Goal: Task Accomplishment & Management: Complete application form

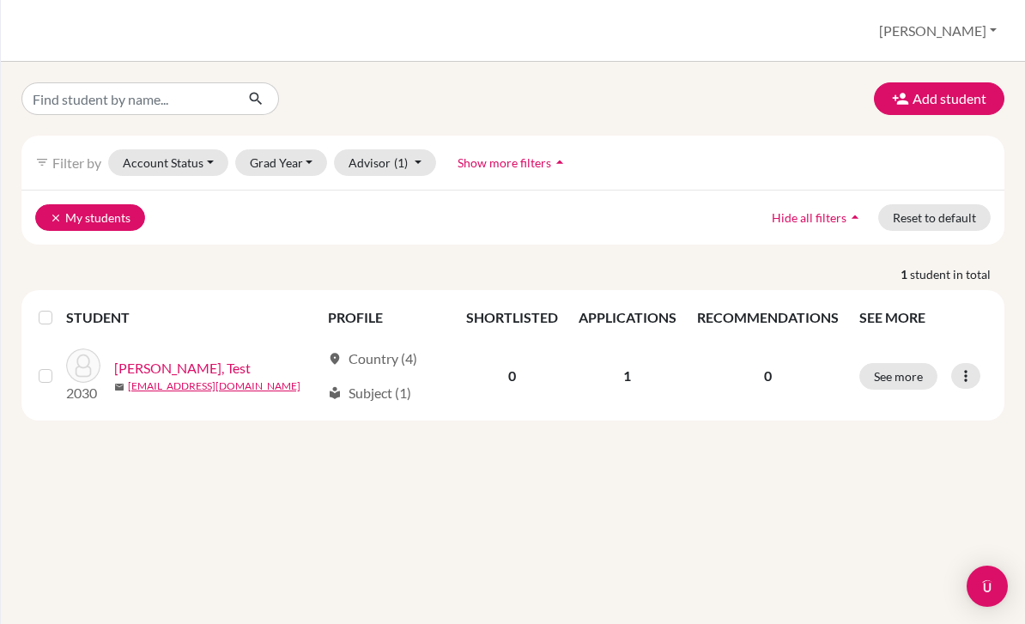
click at [64, 213] on button "clear My students" at bounding box center [90, 217] width 110 height 27
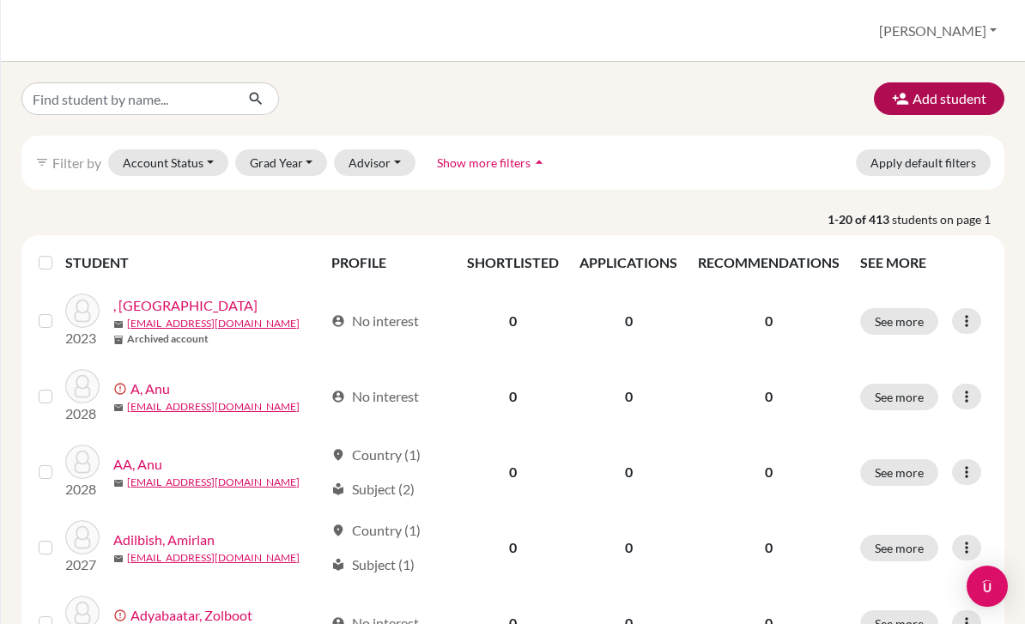
click at [946, 111] on button "Add student" at bounding box center [939, 98] width 131 height 33
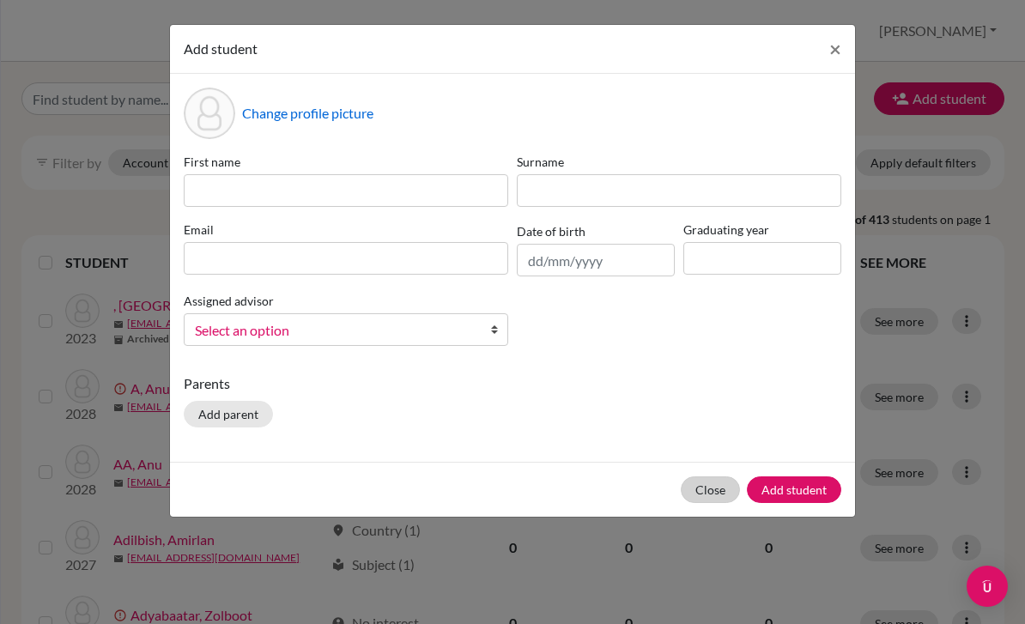
click at [697, 497] on button "Close" at bounding box center [710, 490] width 59 height 27
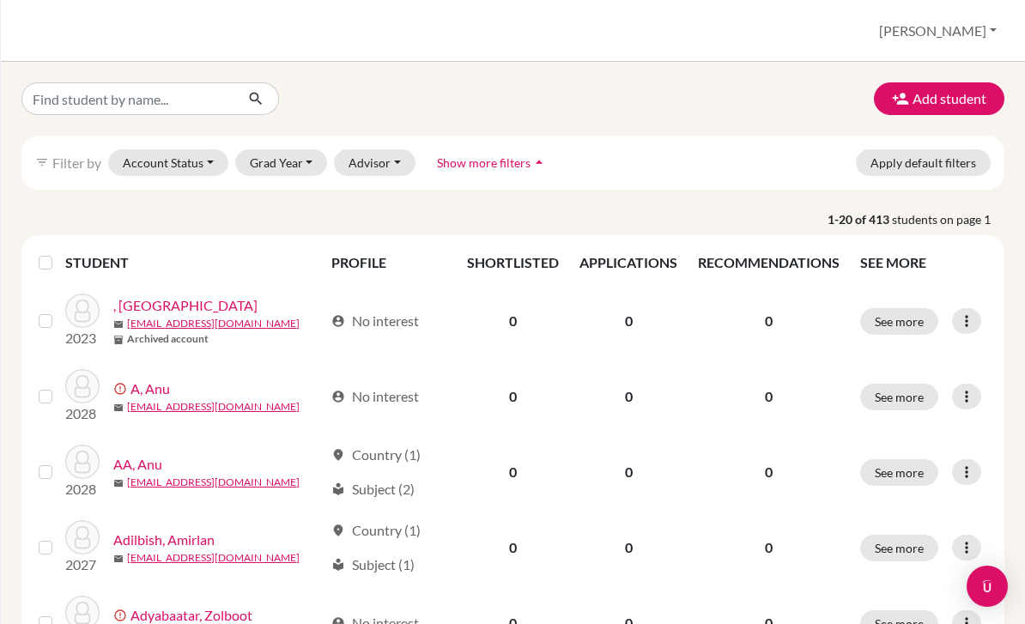
click at [960, 33] on button "[PERSON_NAME]" at bounding box center [938, 31] width 133 height 33
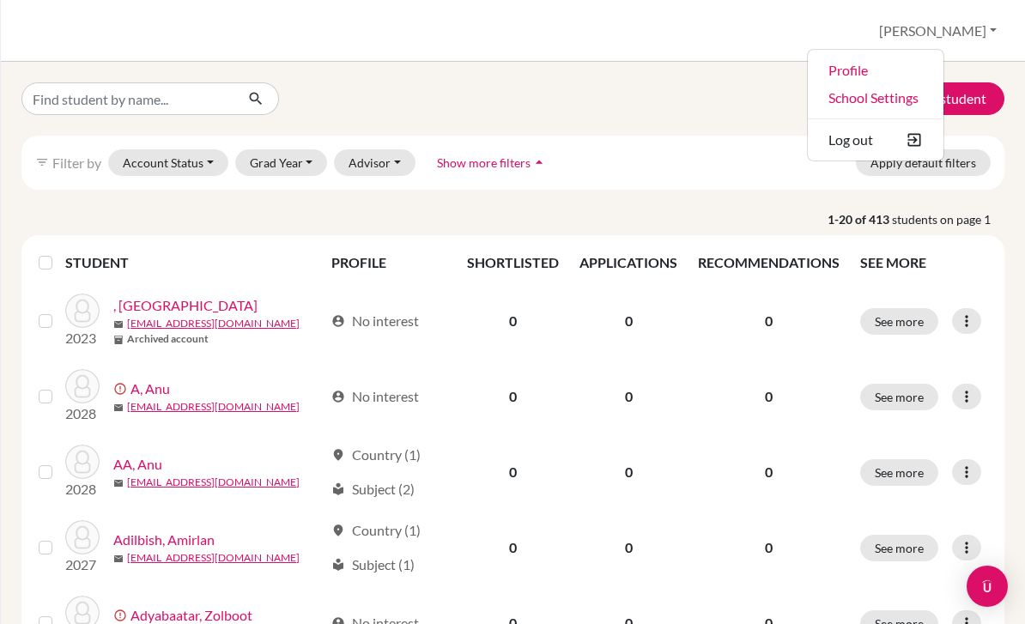
click at [763, 108] on div "Add student" at bounding box center [513, 98] width 1009 height 33
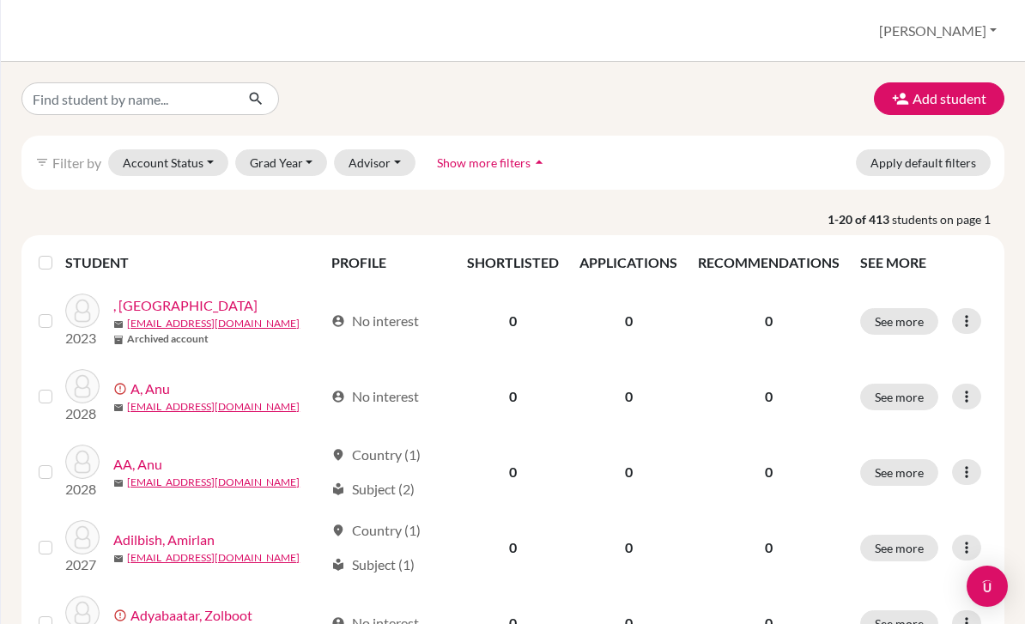
click at [986, 36] on button "[PERSON_NAME]" at bounding box center [938, 31] width 133 height 33
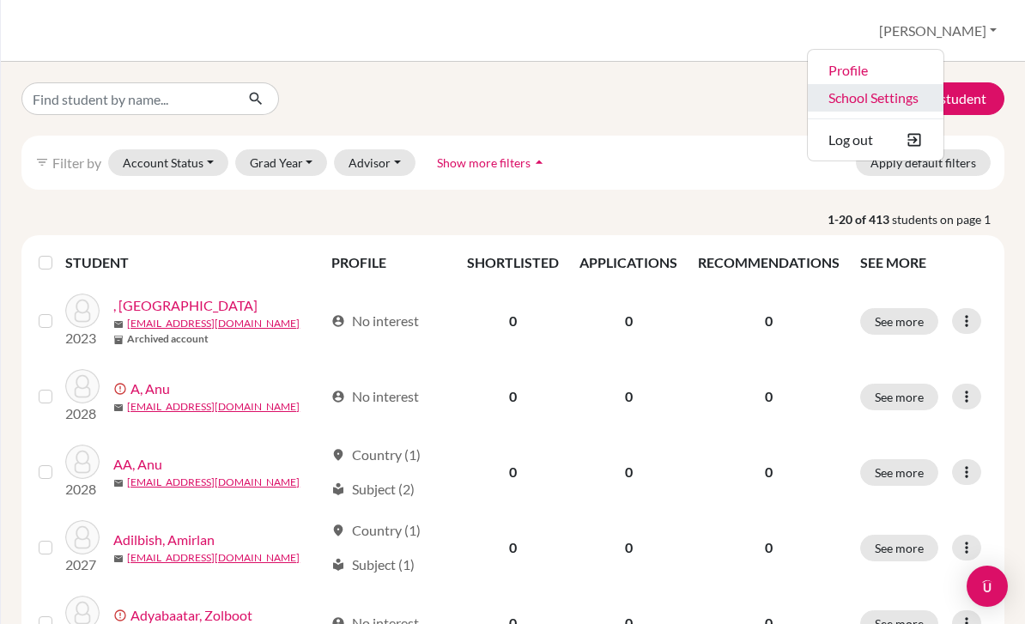
click at [919, 99] on link "School Settings" at bounding box center [876, 97] width 136 height 27
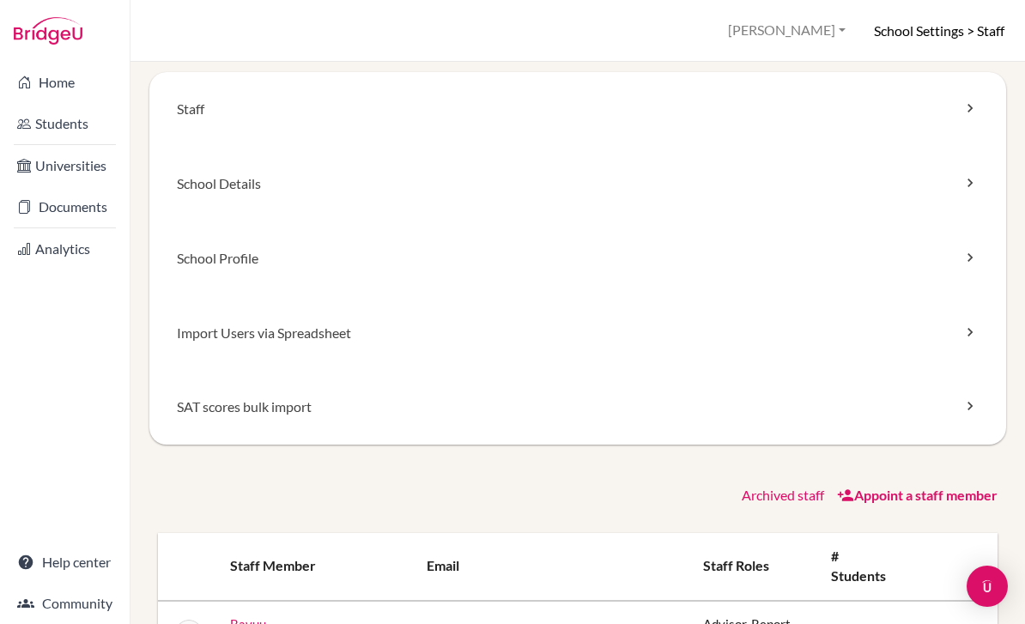
click at [781, 38] on button "[PERSON_NAME]" at bounding box center [787, 31] width 133 height 32
click at [813, 67] on link "Profile" at bounding box center [785, 69] width 136 height 27
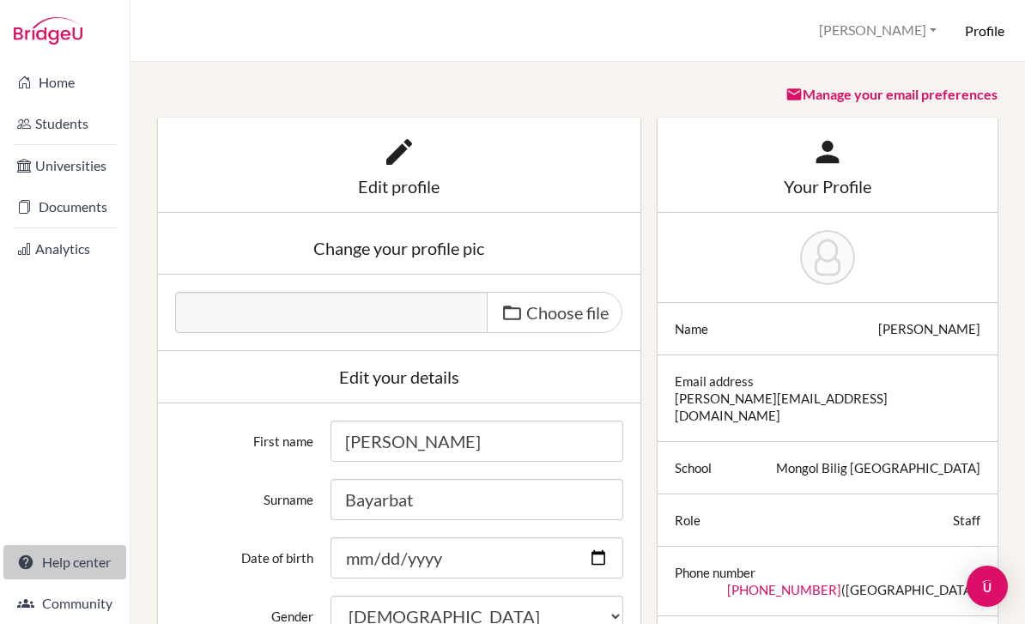
click at [36, 579] on link "Help center" at bounding box center [64, 562] width 123 height 34
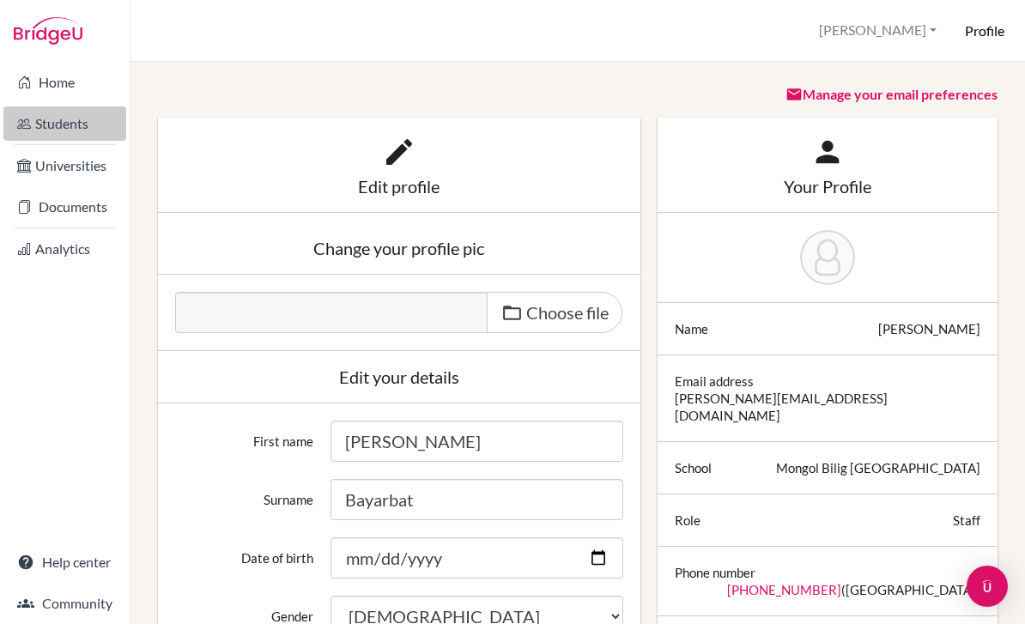
click at [88, 131] on link "Students" at bounding box center [64, 123] width 123 height 34
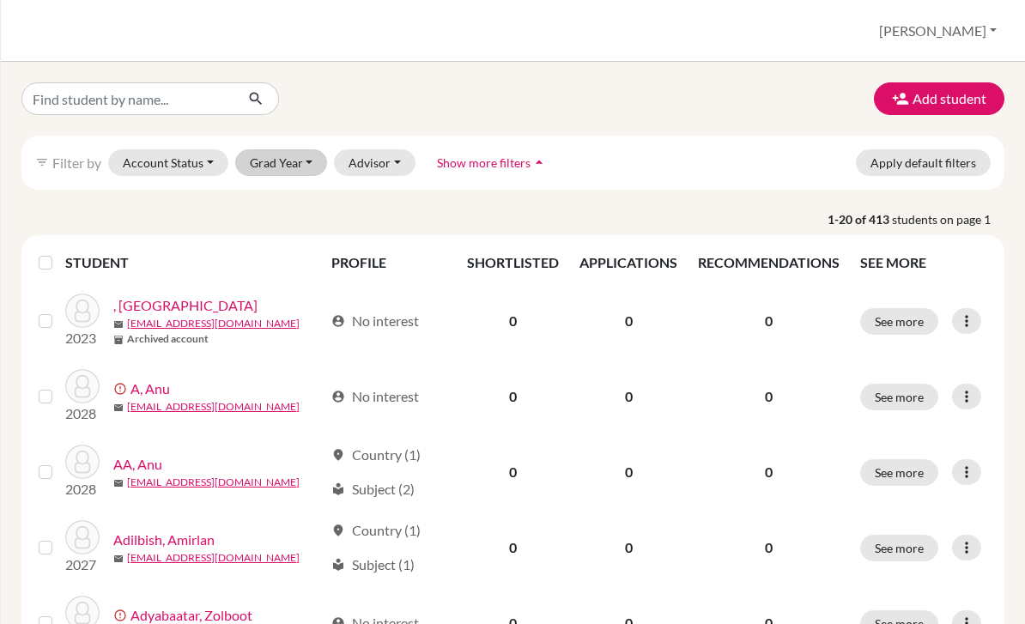
click at [309, 167] on button "Grad Year" at bounding box center [281, 162] width 93 height 27
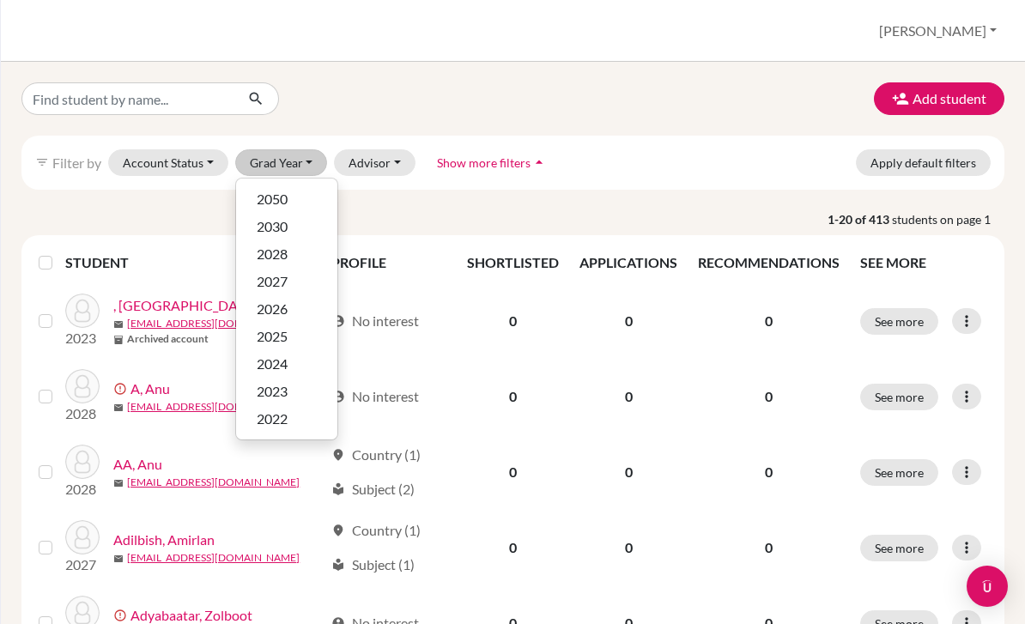
click at [639, 213] on p "1-20 of 413 students on page 1" at bounding box center [513, 219] width 1009 height 18
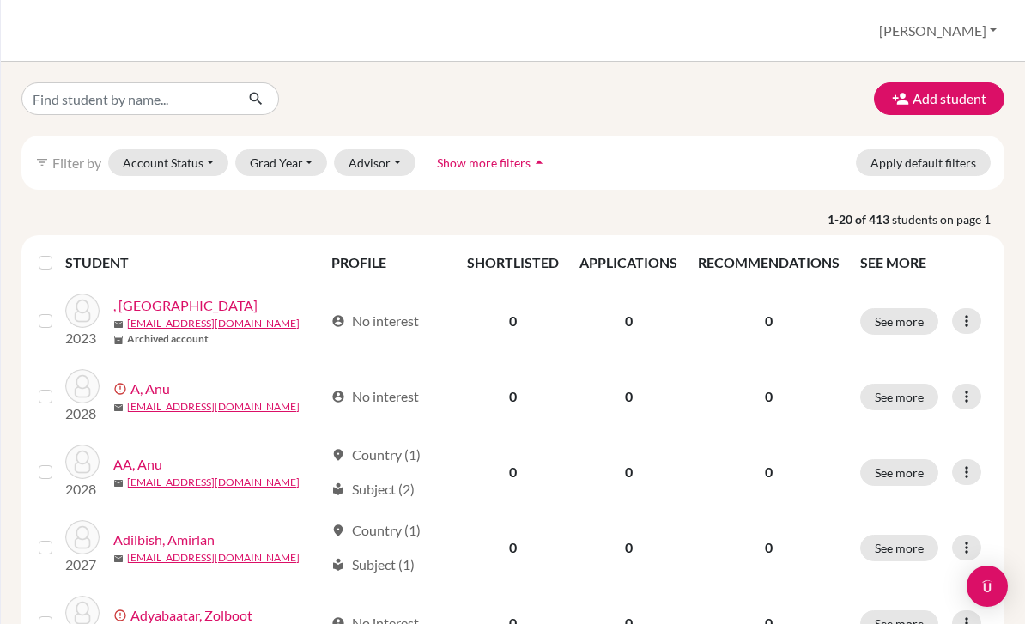
click at [957, 47] on div "Students overview Nandin Profile School Settings Log out" at bounding box center [513, 31] width 1025 height 62
click at [958, 40] on button "[PERSON_NAME]" at bounding box center [938, 31] width 133 height 33
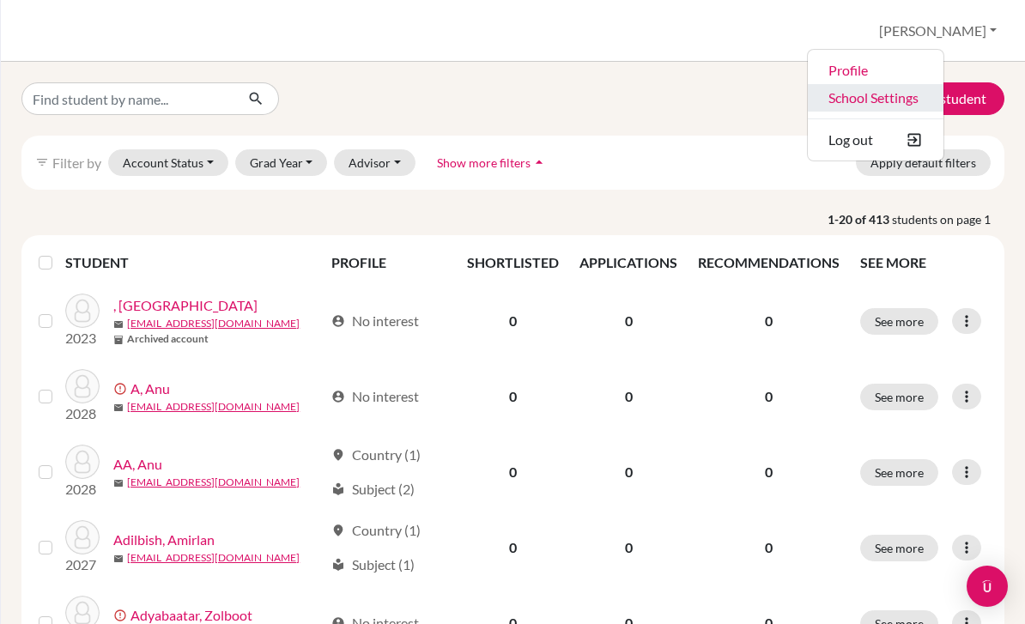
click at [944, 86] on link "School Settings" at bounding box center [876, 97] width 136 height 27
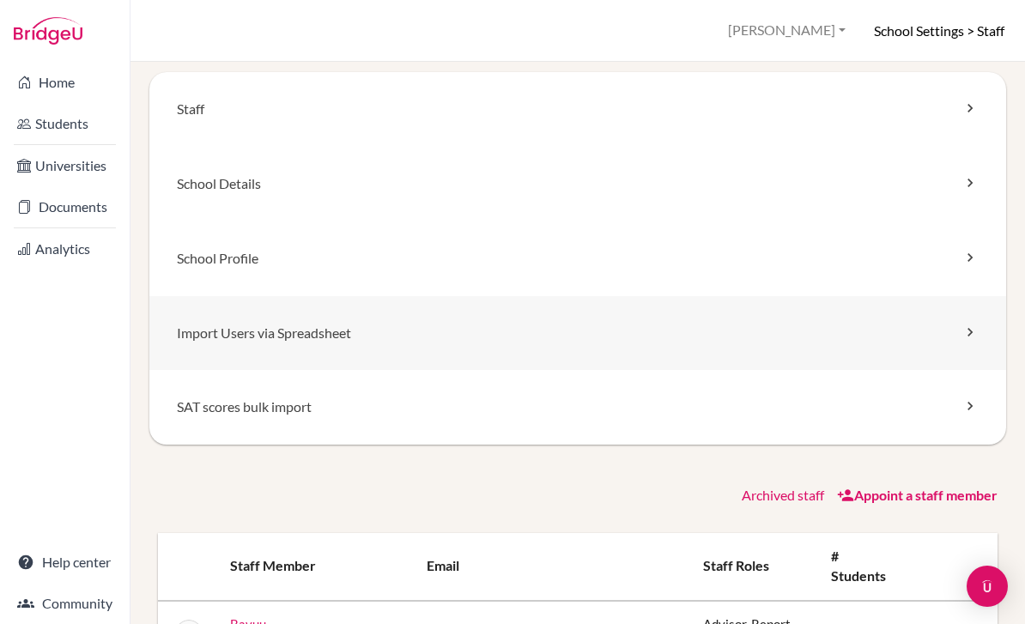
click at [511, 348] on link "Import Users via Spreadsheet" at bounding box center [577, 333] width 857 height 75
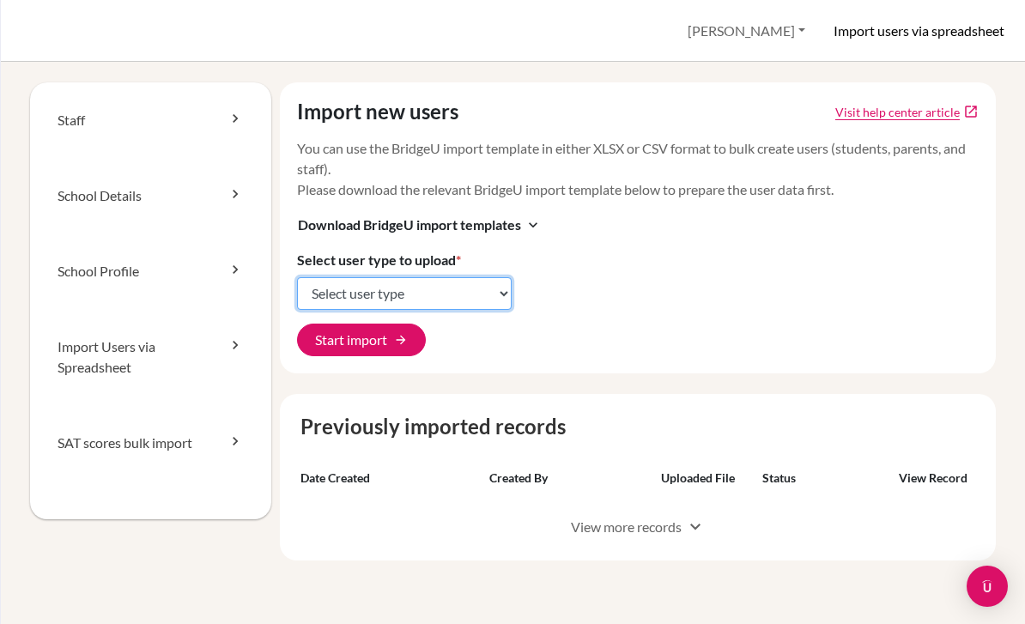
select select "students"
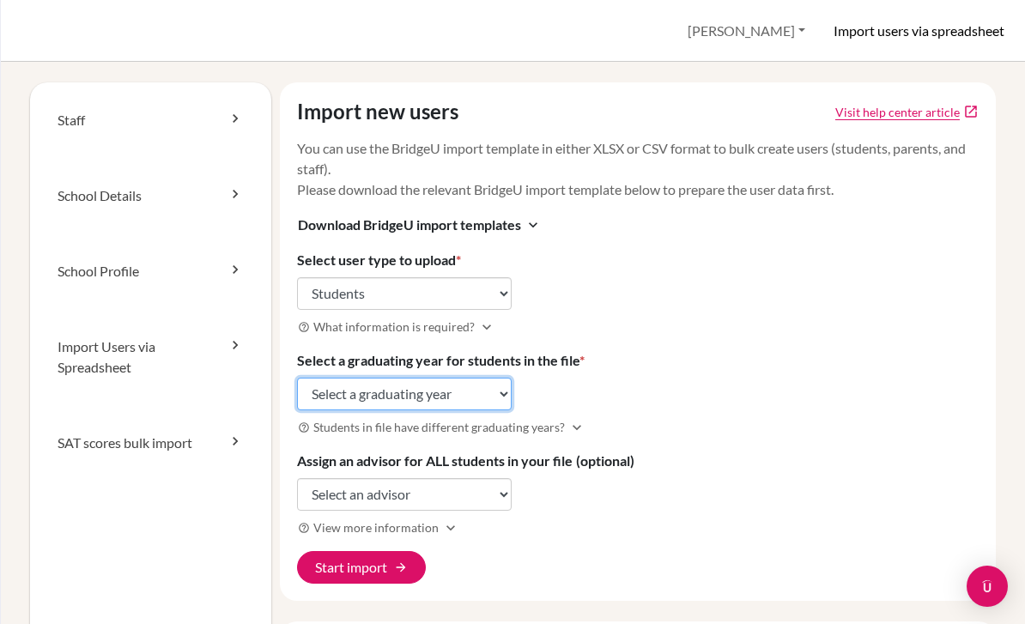
select select "2029"
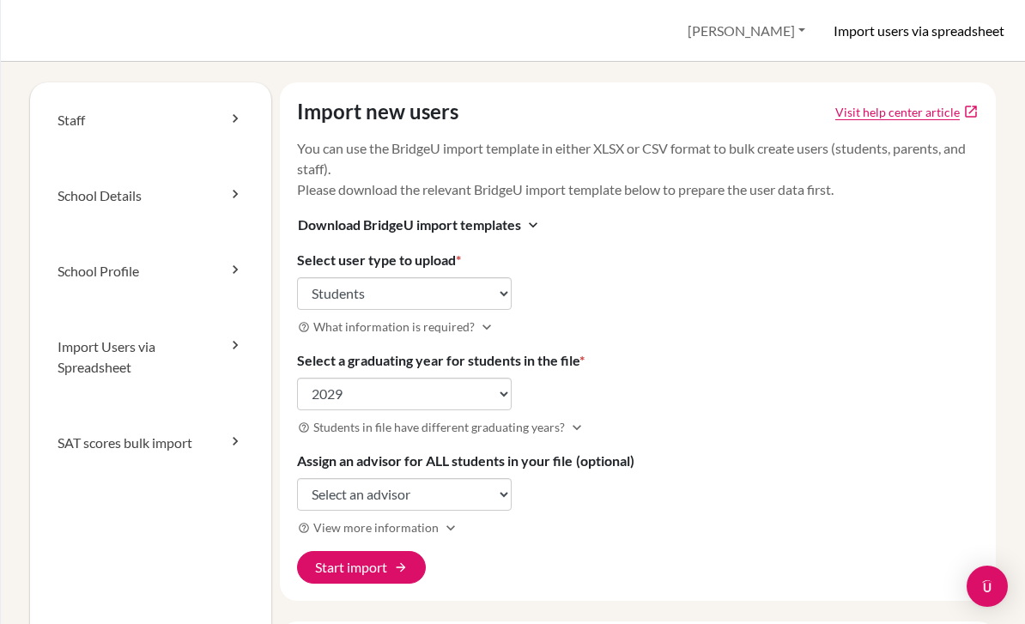
click at [764, 32] on button "[PERSON_NAME]" at bounding box center [746, 31] width 133 height 33
click at [686, 362] on div "Import new users Visit help center article open_in_new You can use the BridgeU …" at bounding box center [638, 341] width 716 height 519
click at [761, 41] on button "[PERSON_NAME]" at bounding box center [746, 31] width 133 height 33
click at [752, 72] on link "Profile" at bounding box center [685, 70] width 136 height 27
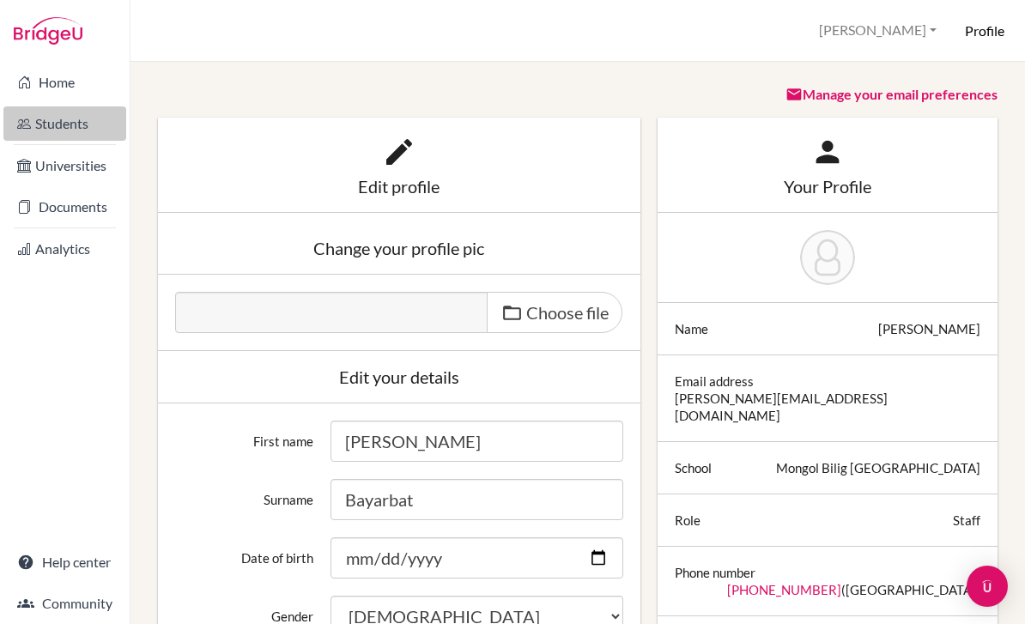
click at [64, 125] on link "Students" at bounding box center [64, 123] width 123 height 34
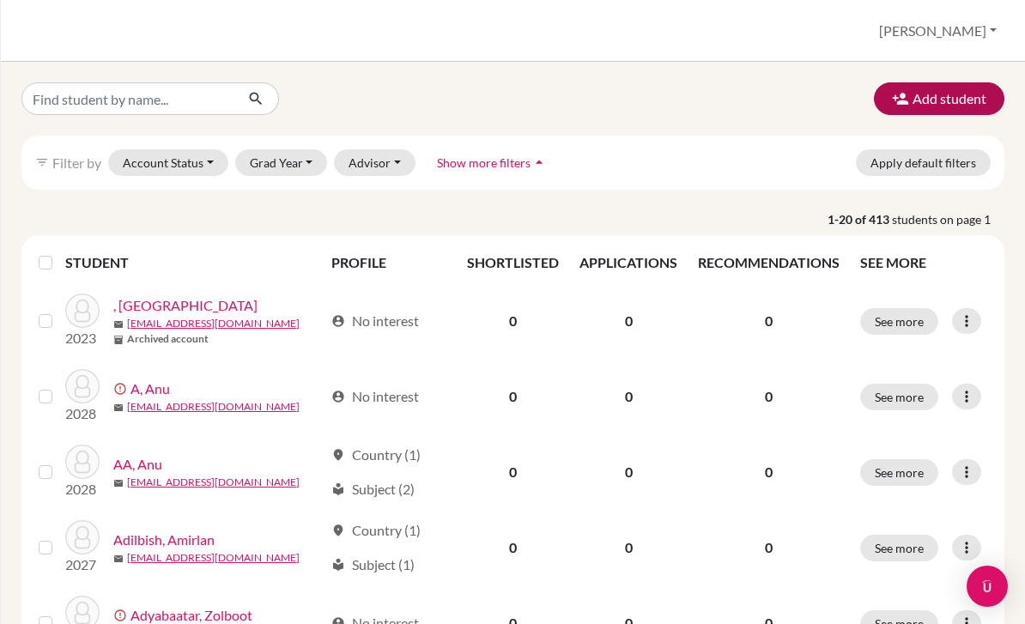
click at [914, 111] on button "Add student" at bounding box center [939, 98] width 131 height 33
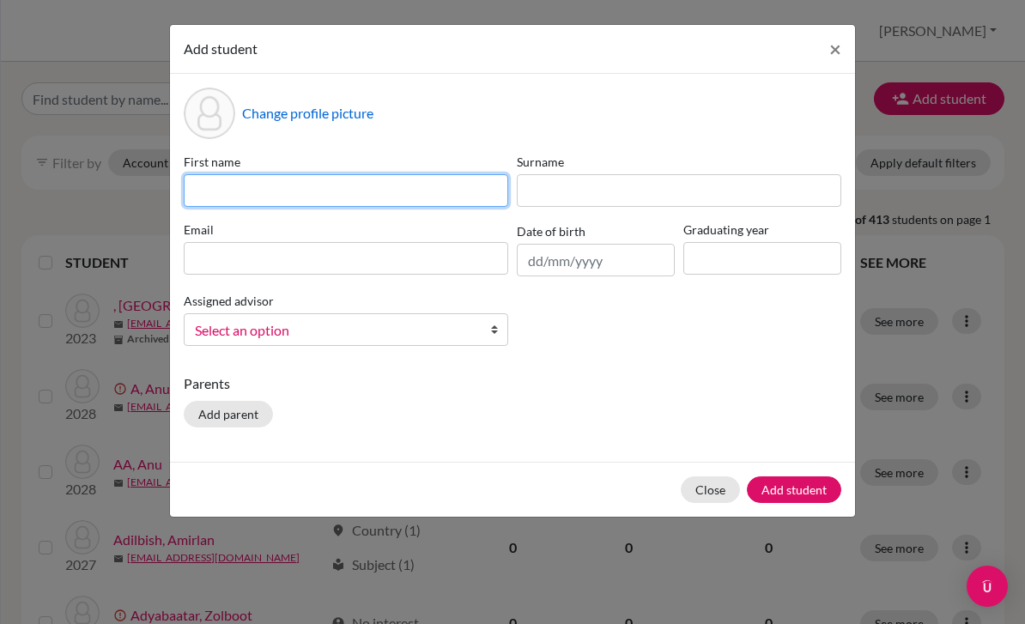
click at [392, 202] on input at bounding box center [346, 190] width 325 height 33
type input "E"
type input "Test 2"
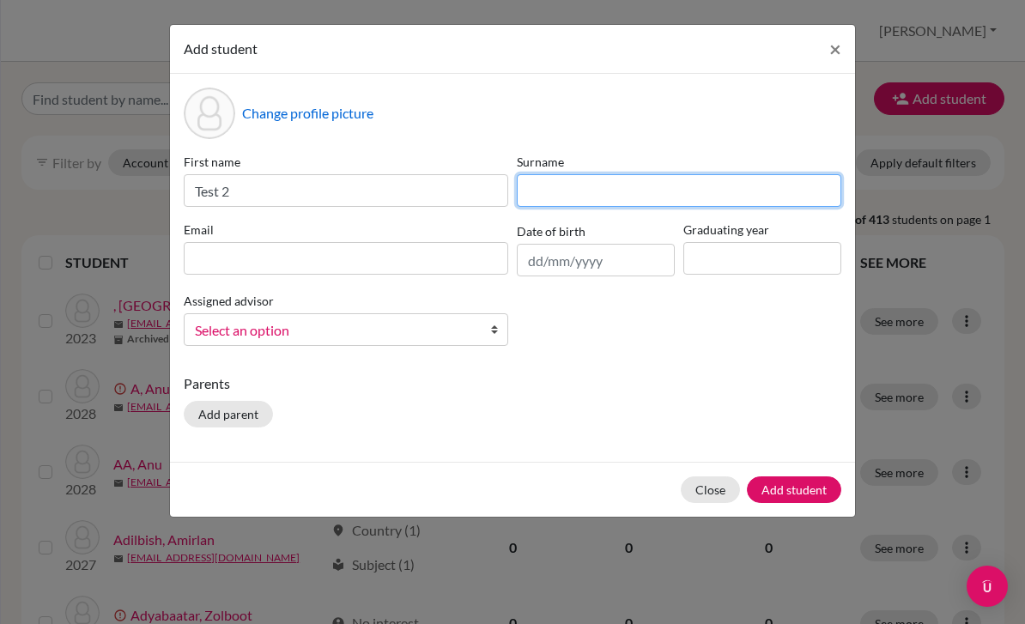
click at [557, 204] on input at bounding box center [679, 190] width 325 height 33
type input "[PERSON_NAME]"
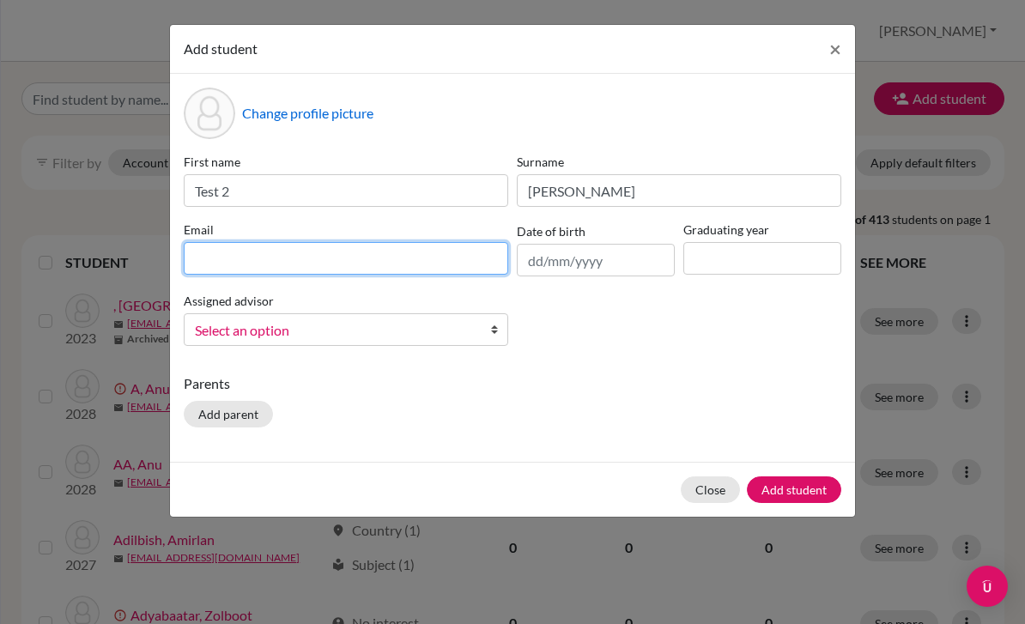
click at [473, 259] on input at bounding box center [346, 258] width 325 height 33
type input "[DOMAIN_NAME][EMAIL_ADDRESS][DOMAIN_NAME]"
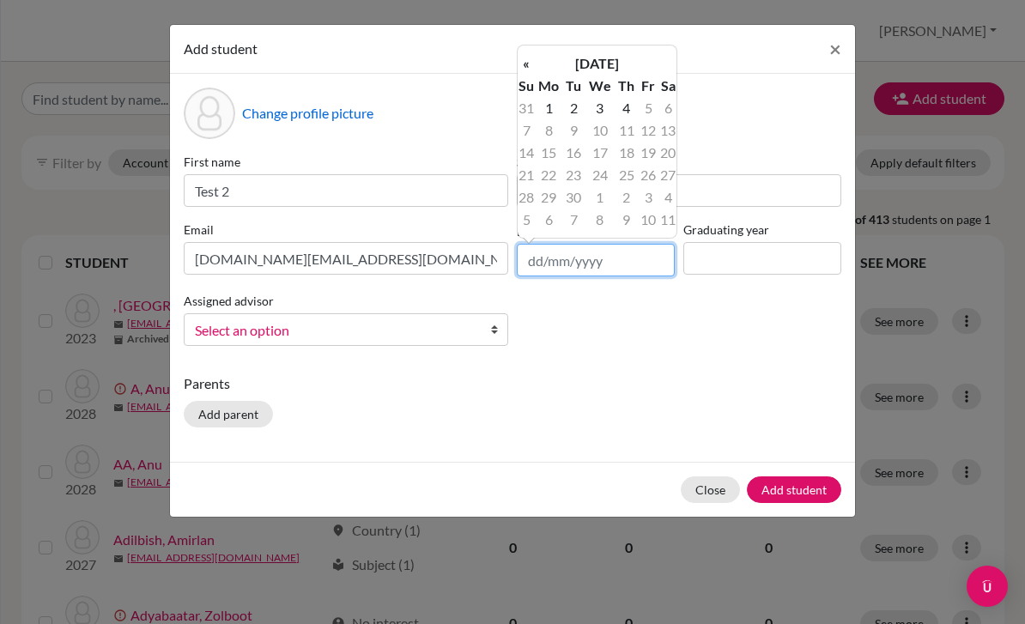
click at [583, 271] on input "text" at bounding box center [596, 260] width 158 height 33
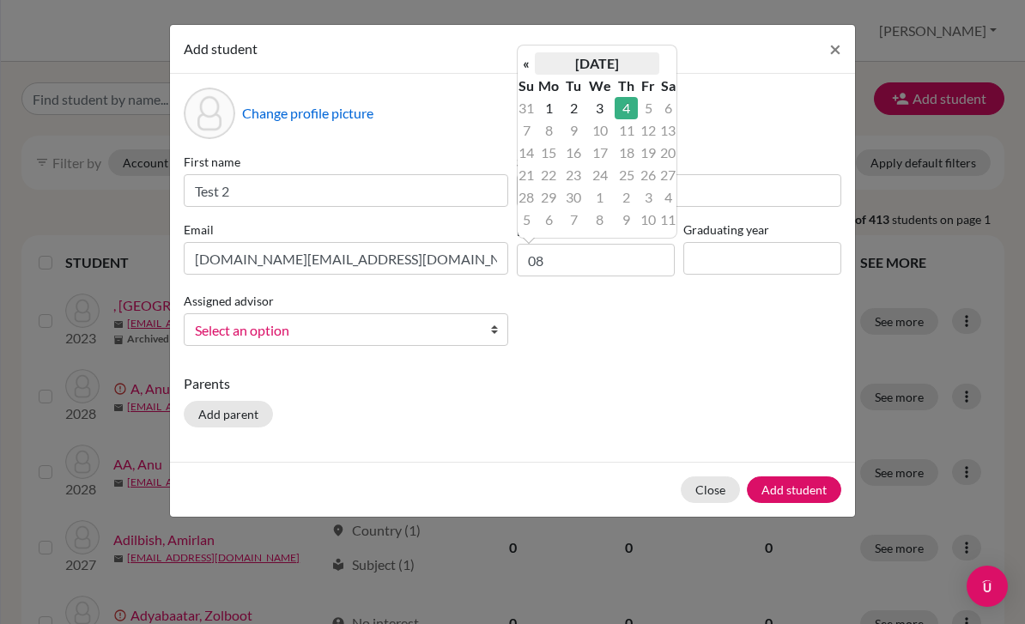
click at [587, 70] on th "[DATE]" at bounding box center [597, 63] width 125 height 22
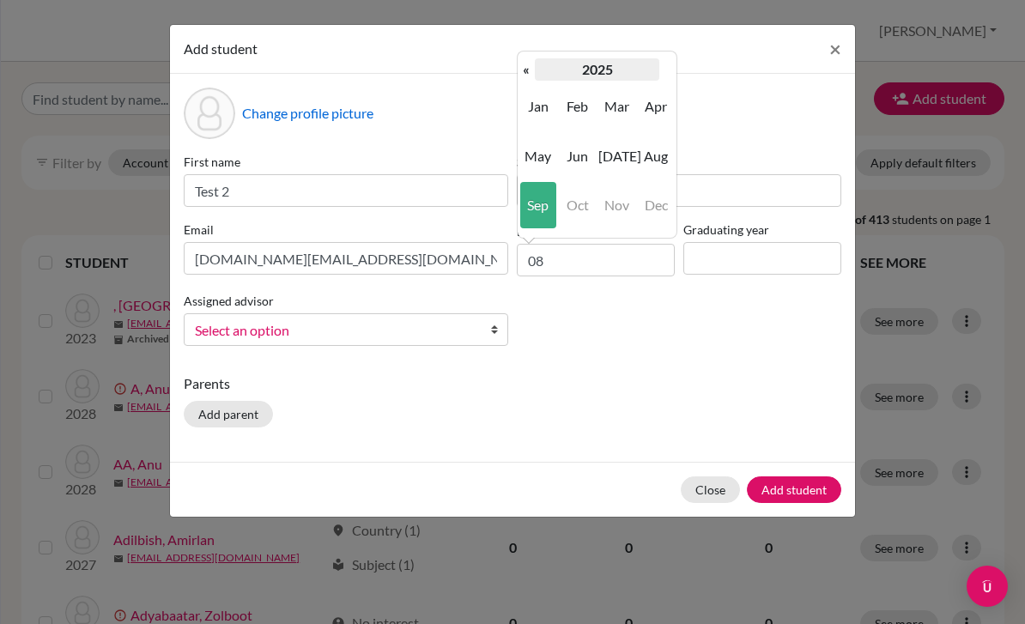
click at [599, 76] on th "2025" at bounding box center [597, 69] width 125 height 22
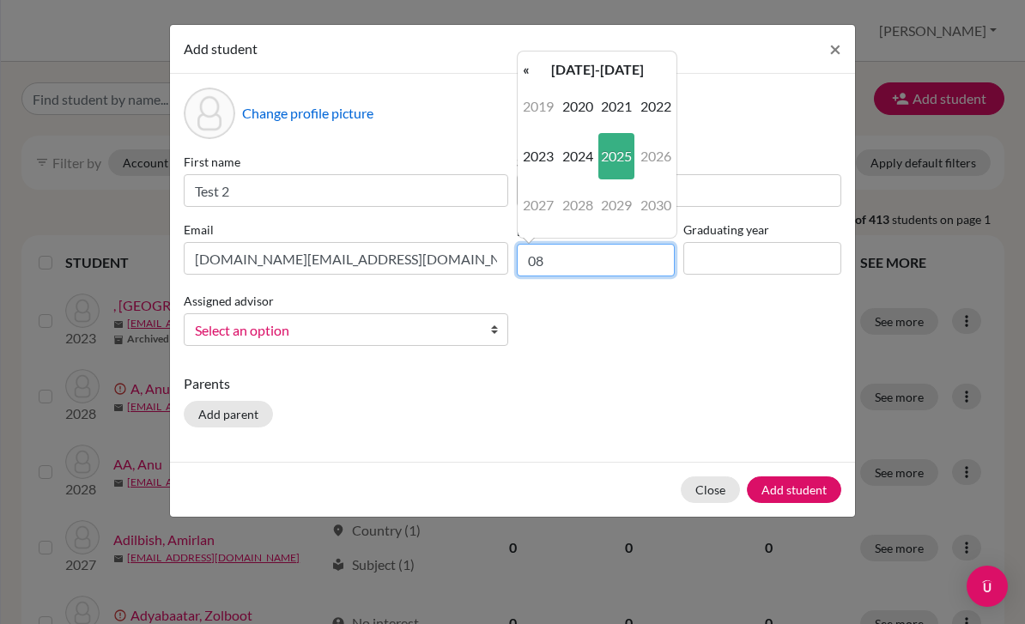
type input "0"
click at [532, 77] on th "«" at bounding box center [526, 69] width 17 height 22
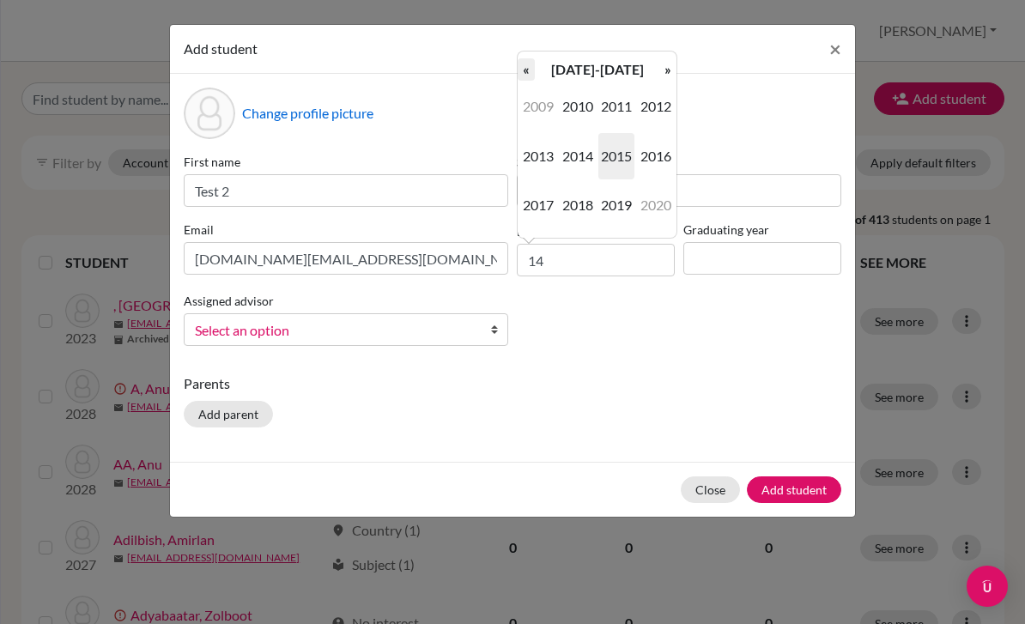
click at [533, 78] on th "«" at bounding box center [526, 69] width 17 height 22
click at [657, 392] on p "Parents" at bounding box center [513, 384] width 658 height 21
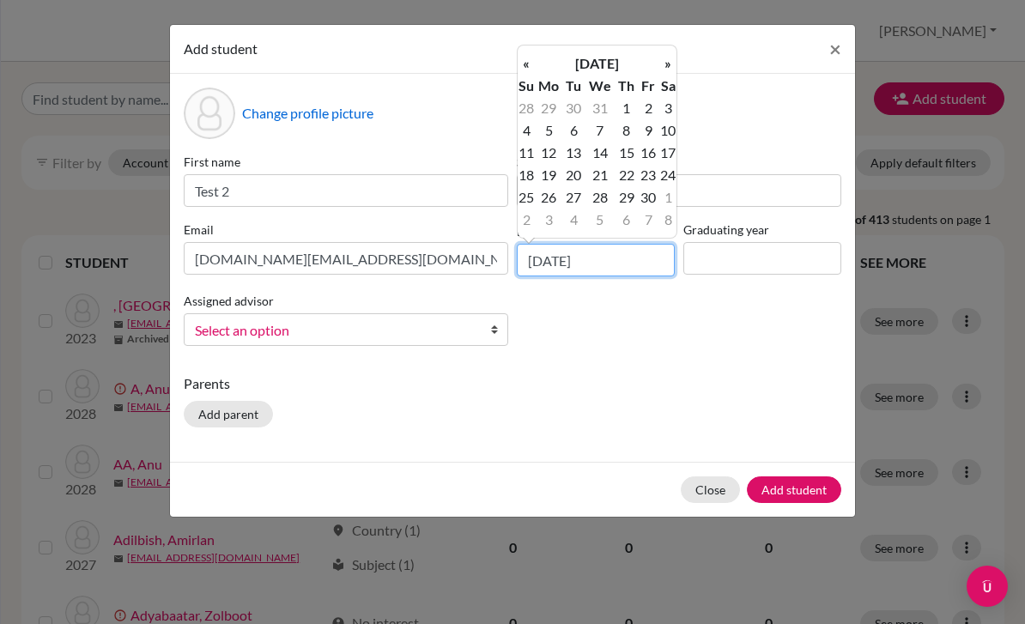
click at [608, 263] on input "04/09/2025" at bounding box center [596, 260] width 158 height 33
click at [542, 260] on input "04/09/2010" at bounding box center [596, 260] width 158 height 33
click at [538, 259] on input "04/09/2010" at bounding box center [596, 260] width 158 height 33
click at [553, 264] on input "14/09/2010" at bounding box center [596, 260] width 158 height 33
click at [562, 259] on input "14/09/2010" at bounding box center [596, 260] width 158 height 33
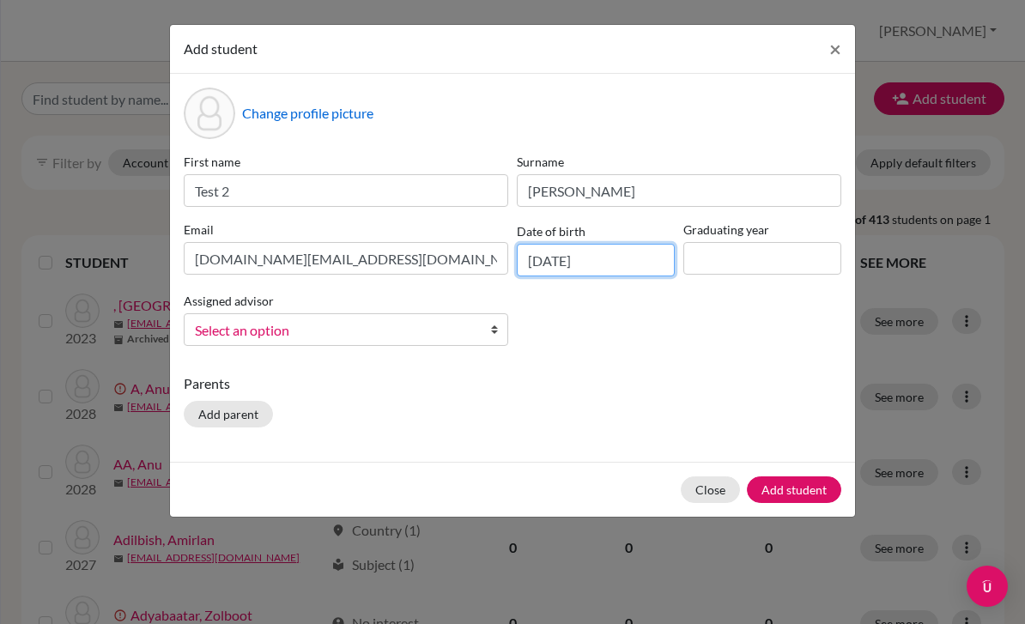
click at [547, 260] on input "02/09/2010" at bounding box center [596, 260] width 158 height 33
click at [543, 258] on input "02/09/2010" at bounding box center [596, 260] width 158 height 33
click at [794, 489] on button "Add student" at bounding box center [794, 490] width 94 height 27
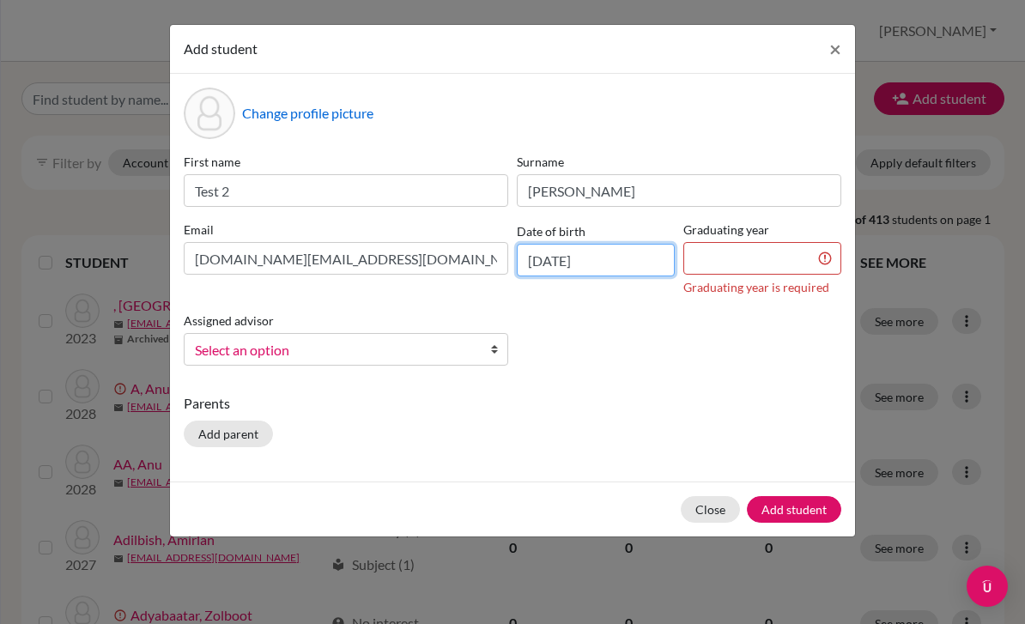
type input "14/08/2010"
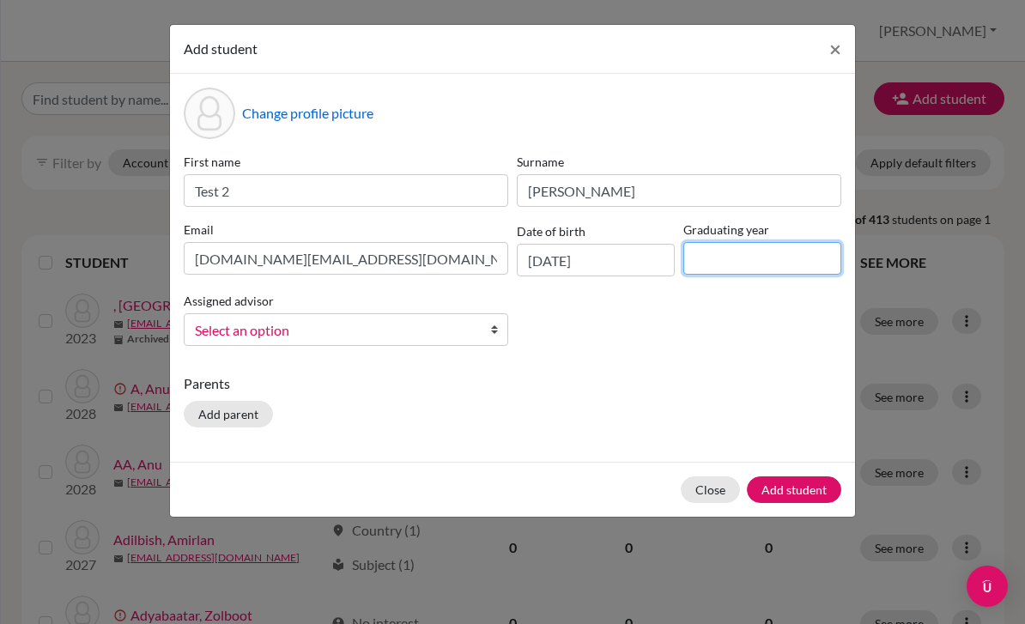
click at [716, 257] on input at bounding box center [763, 258] width 158 height 33
type input "2029"
click at [442, 333] on span "Select an option" at bounding box center [335, 330] width 280 height 22
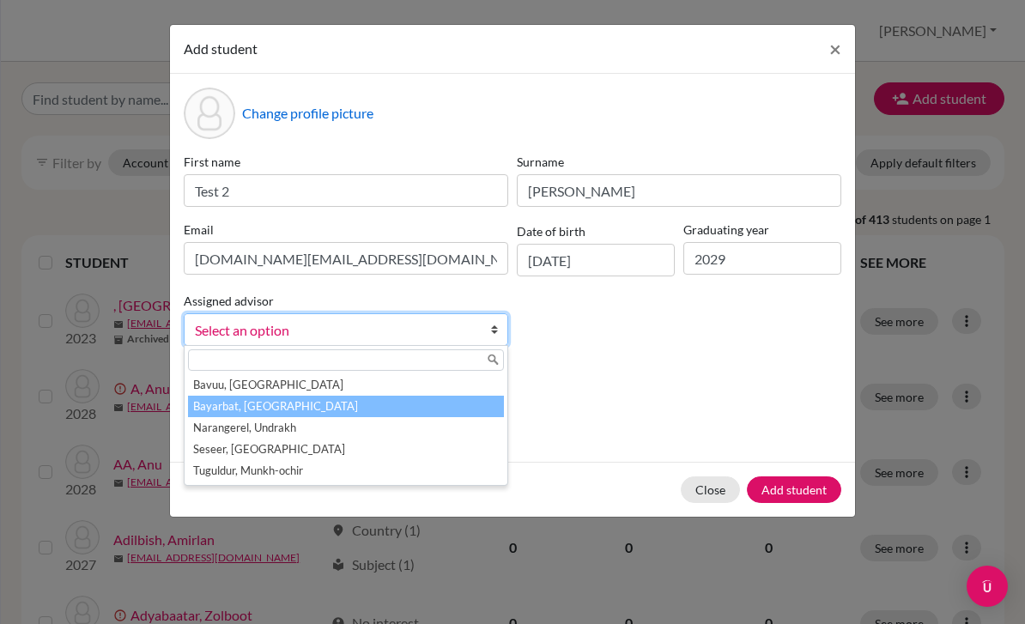
click at [403, 415] on li "Bayarbat, Nandin" at bounding box center [346, 406] width 316 height 21
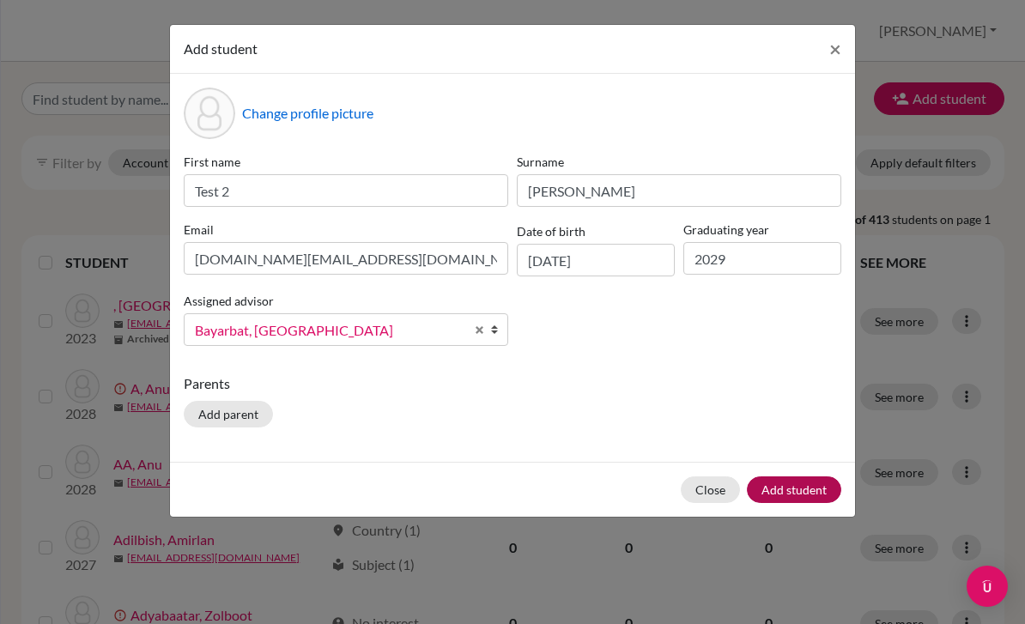
click at [818, 501] on button "Add student" at bounding box center [794, 490] width 94 height 27
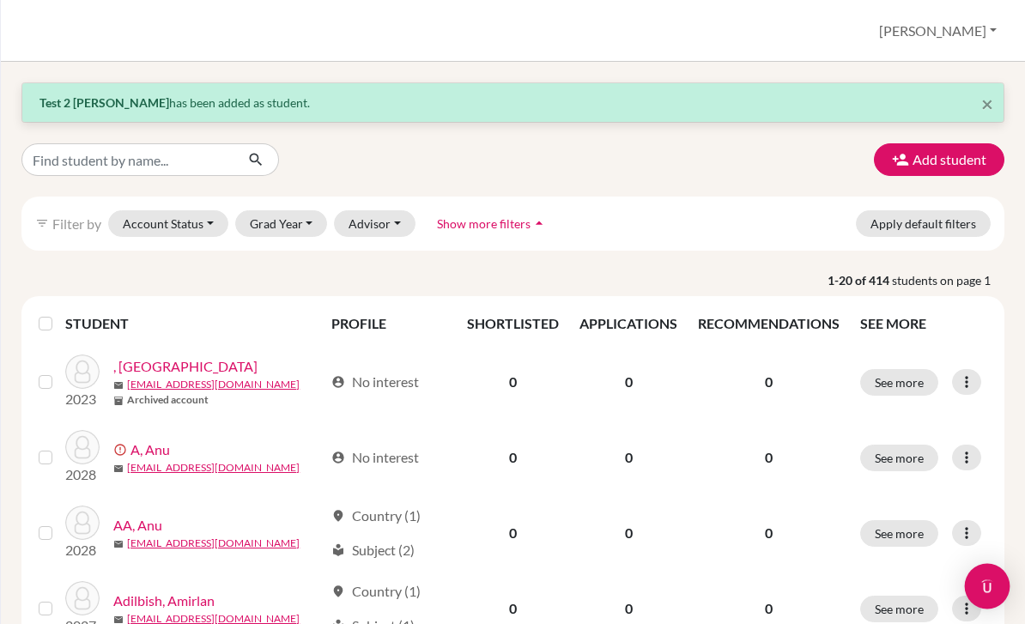
click at [984, 593] on img "Open Intercom Messenger" at bounding box center [987, 586] width 22 height 22
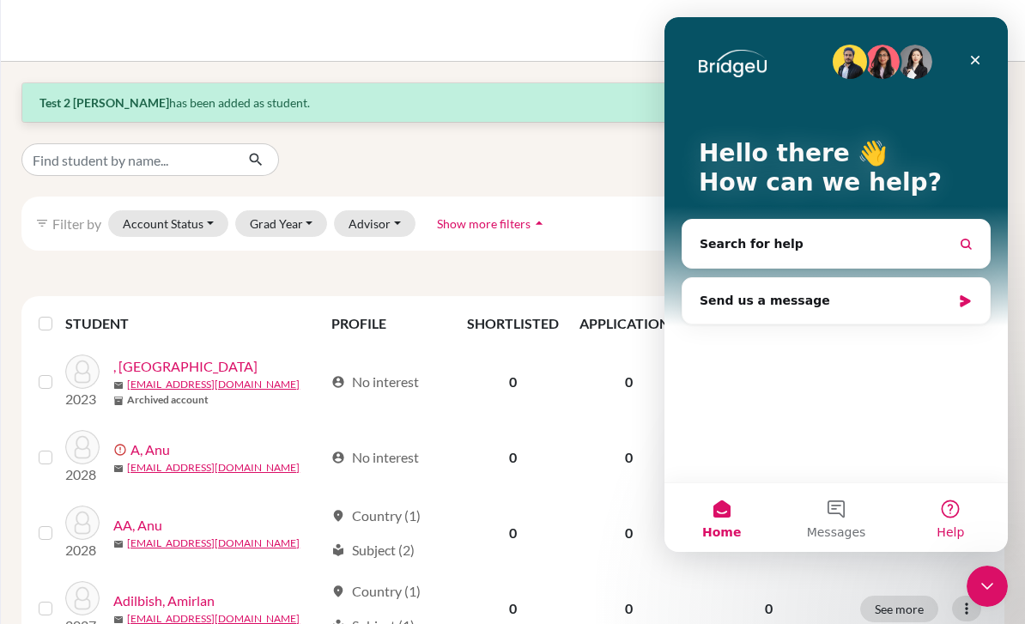
click at [951, 544] on button "Help" at bounding box center [951, 517] width 114 height 69
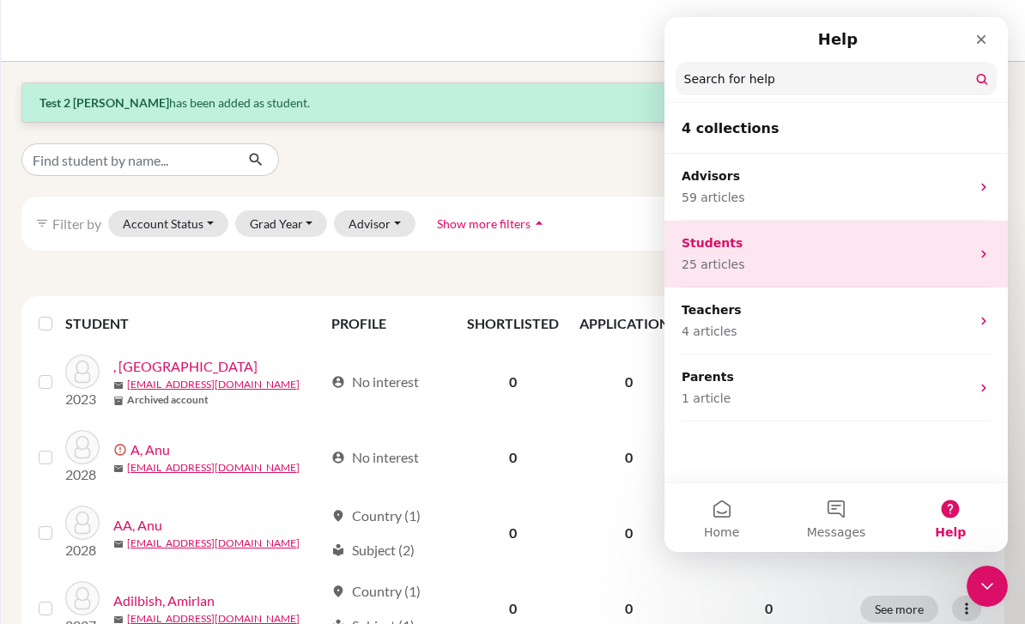
click at [771, 244] on p "Students" at bounding box center [826, 243] width 289 height 18
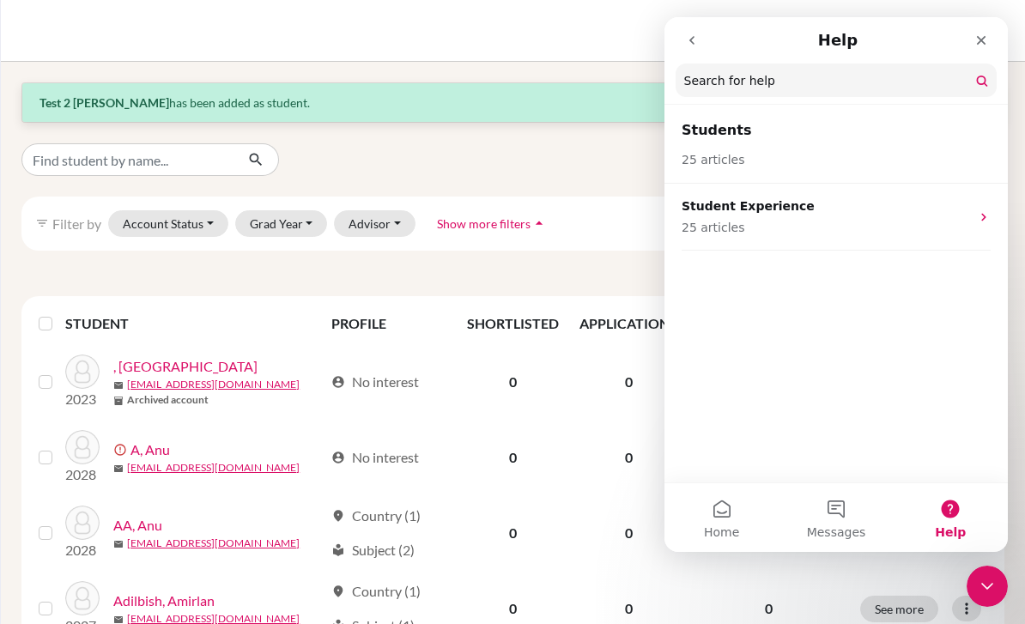
click at [758, 172] on header "Students 25 articles" at bounding box center [837, 144] width 344 height 77
click at [753, 163] on div "25 articles" at bounding box center [836, 155] width 309 height 28
click at [720, 132] on h2 "Students" at bounding box center [836, 130] width 309 height 21
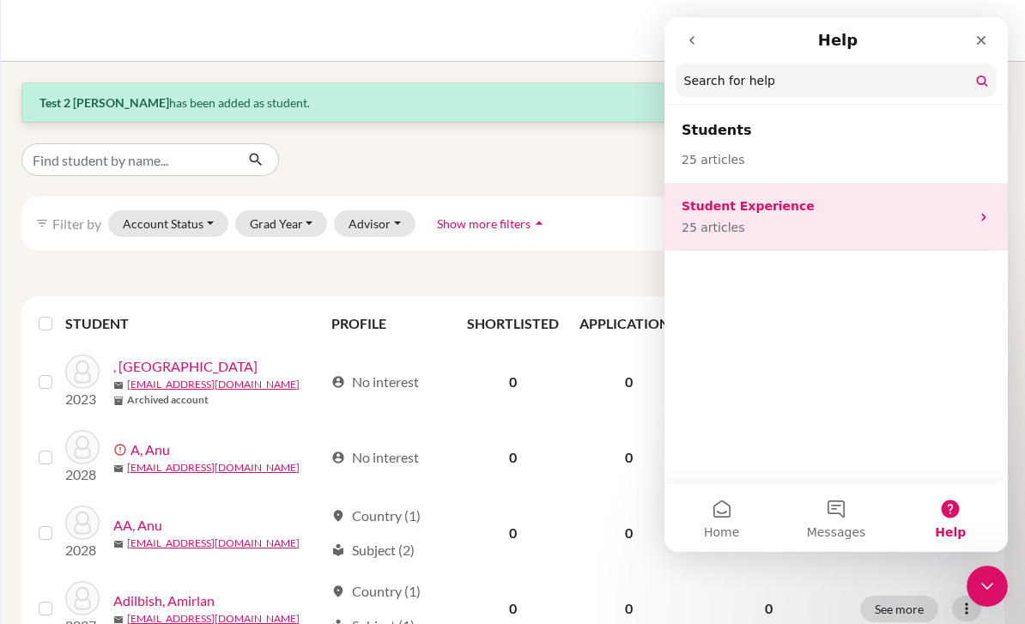
click at [745, 223] on p "25 articles" at bounding box center [826, 228] width 289 height 18
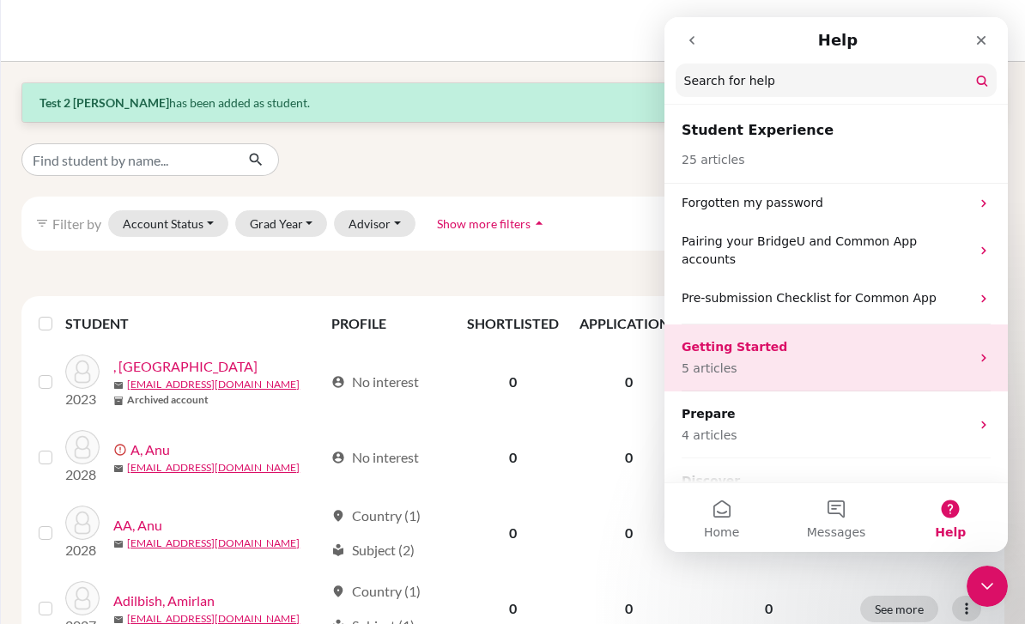
click at [734, 360] on p "5 articles" at bounding box center [826, 369] width 289 height 18
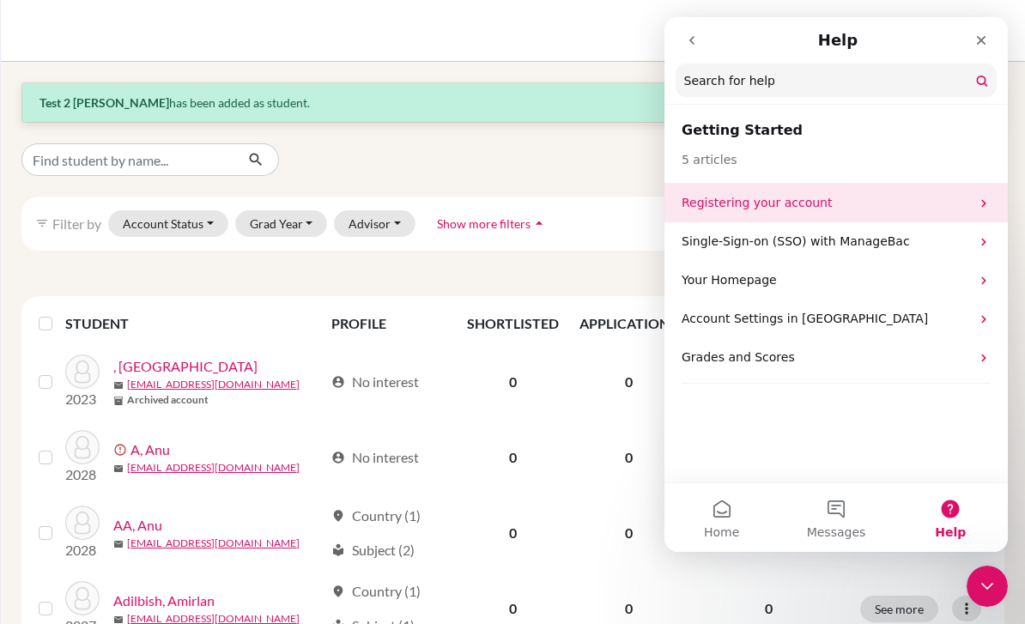
click at [739, 204] on p "Registering your account" at bounding box center [826, 203] width 289 height 18
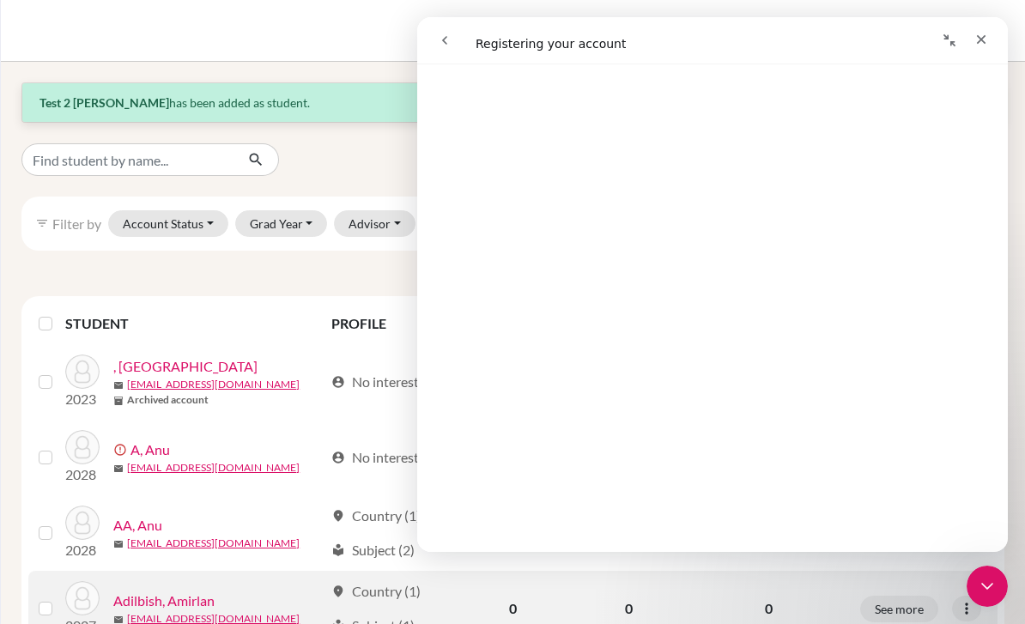
scroll to position [568, 0]
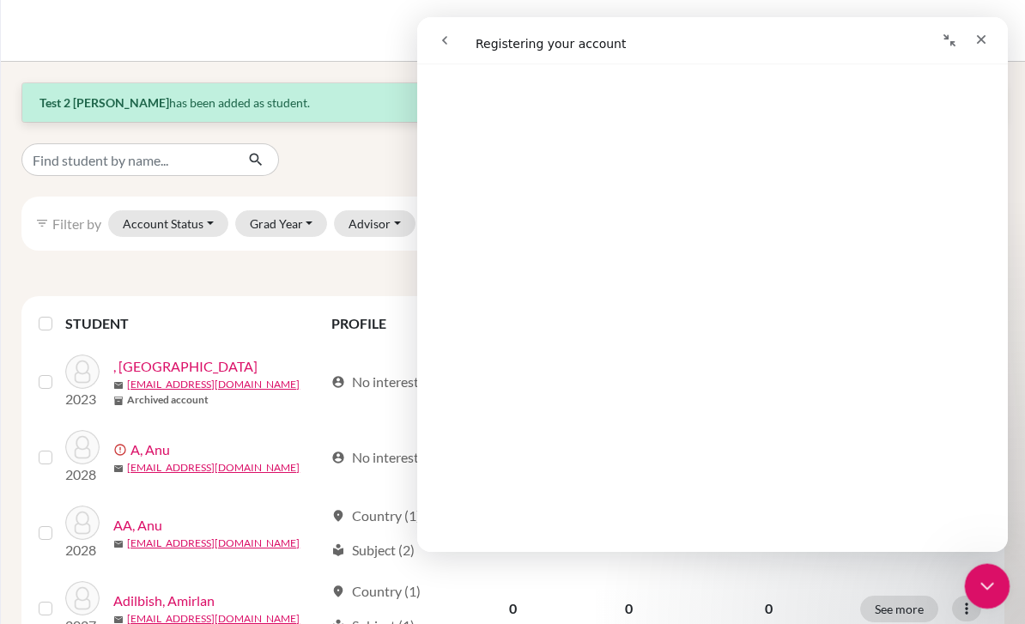
click at [980, 574] on icon "Close Intercom Messenger" at bounding box center [985, 584] width 21 height 21
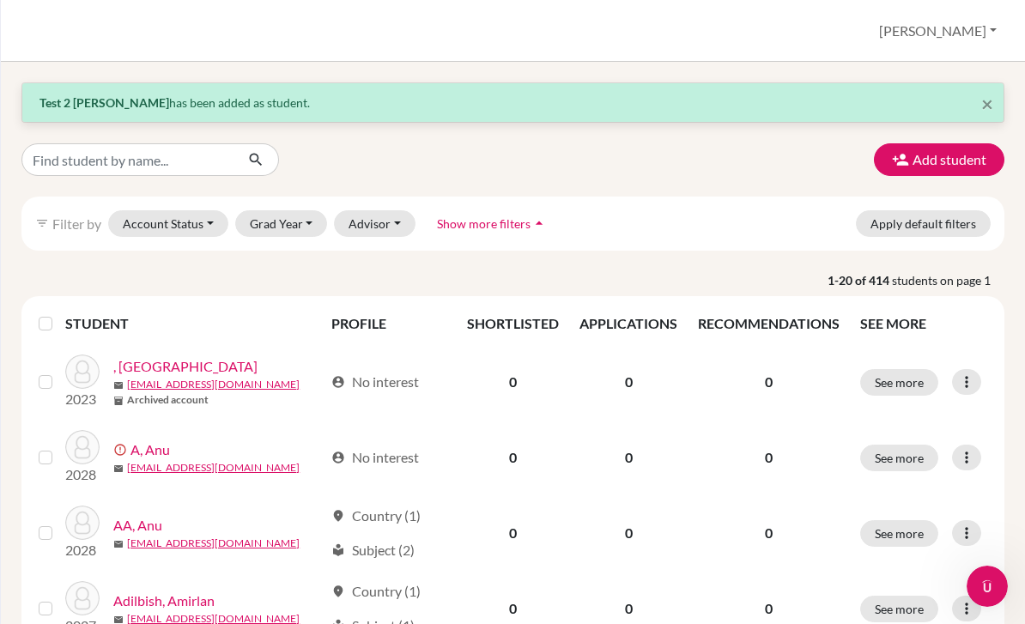
click at [953, 42] on button "[PERSON_NAME]" at bounding box center [938, 31] width 133 height 33
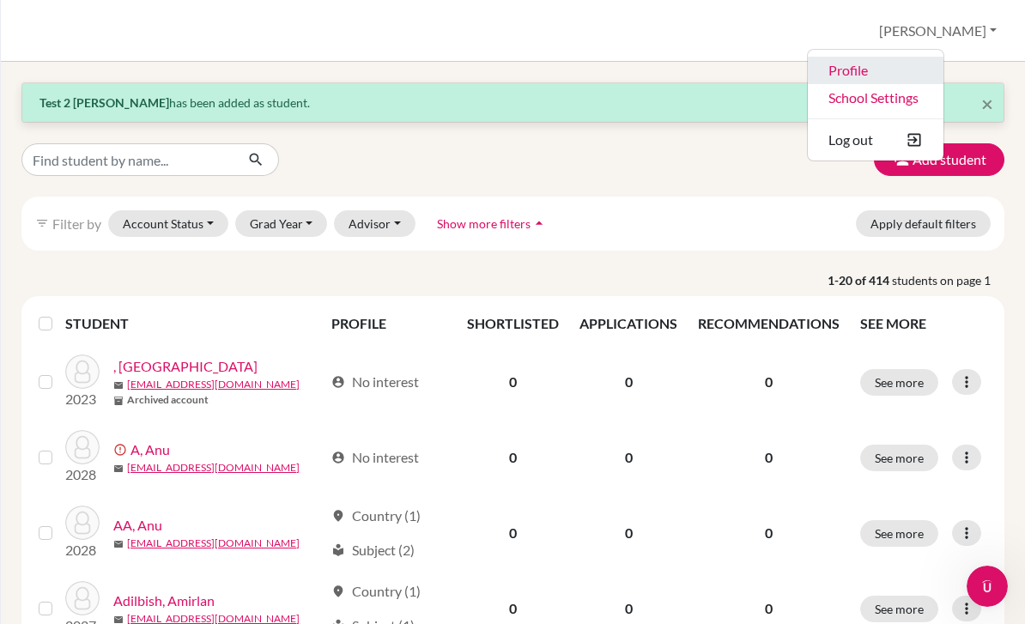
click at [944, 69] on link "Profile" at bounding box center [876, 70] width 136 height 27
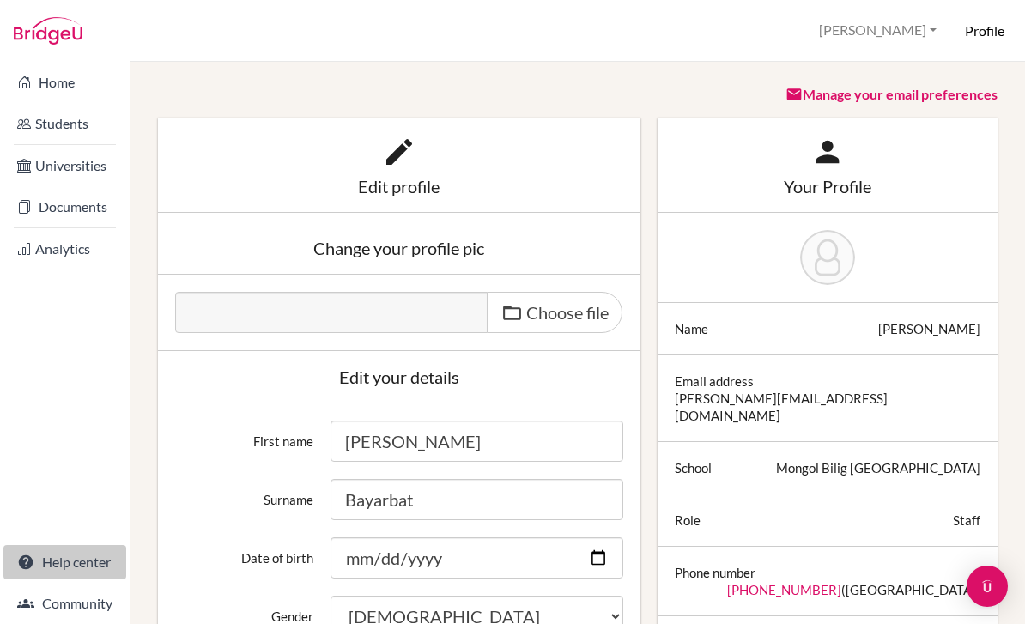
click at [64, 562] on link "Help center" at bounding box center [64, 562] width 123 height 34
